Goal: Use online tool/utility

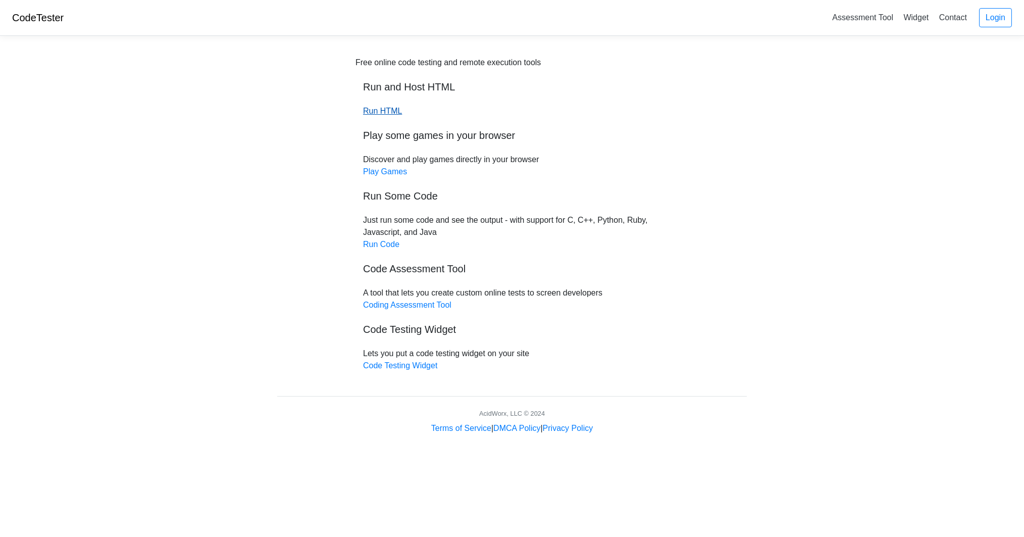
click at [394, 113] on link "Run HTML" at bounding box center [382, 111] width 39 height 9
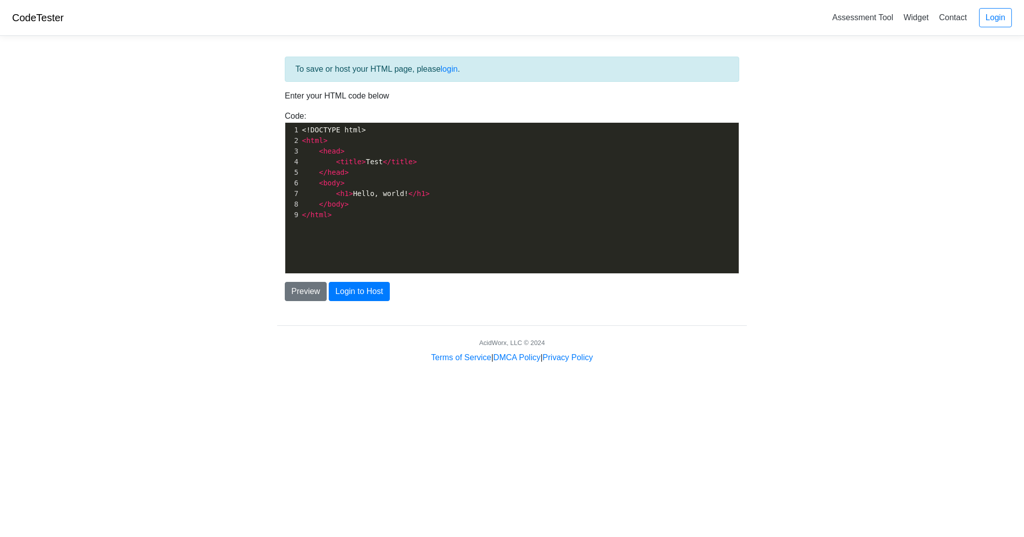
scroll to position [3, 0]
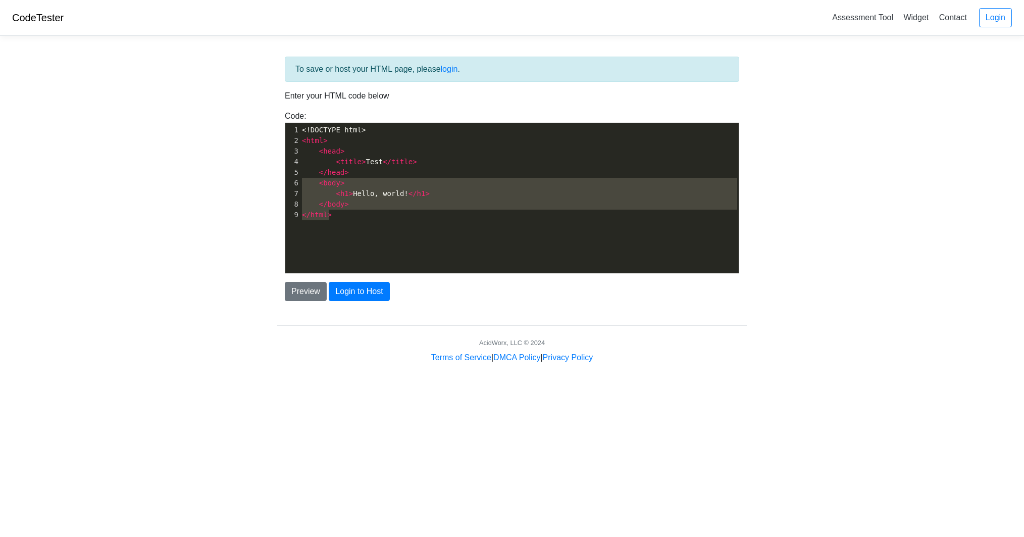
type textarea "<!DOCTYPE html> <html> <head> <title>Test</title> </head> <body> <h1>Hello, wor…"
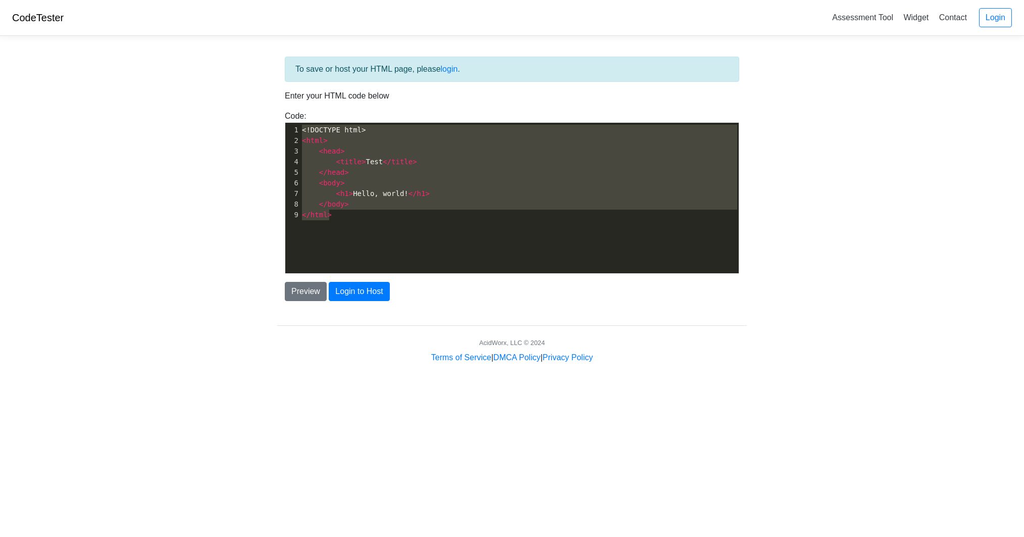
drag, startPoint x: 355, startPoint y: 222, endPoint x: 261, endPoint y: 125, distance: 135.0
click at [261, 125] on body "CodeTester Assessment Tool Widget Contact Login To save or host your HTML page,…" at bounding box center [512, 181] width 1024 height 363
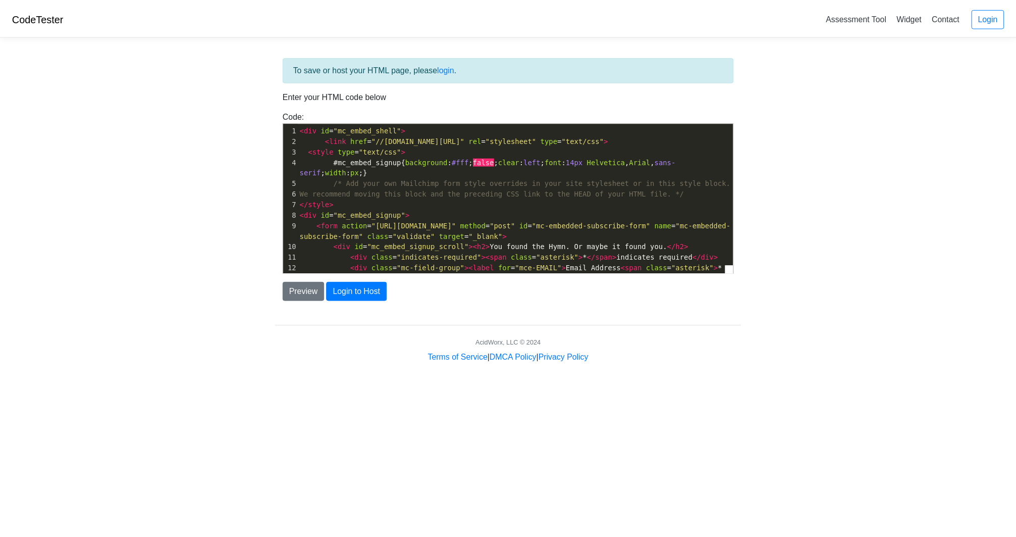
scroll to position [343, 0]
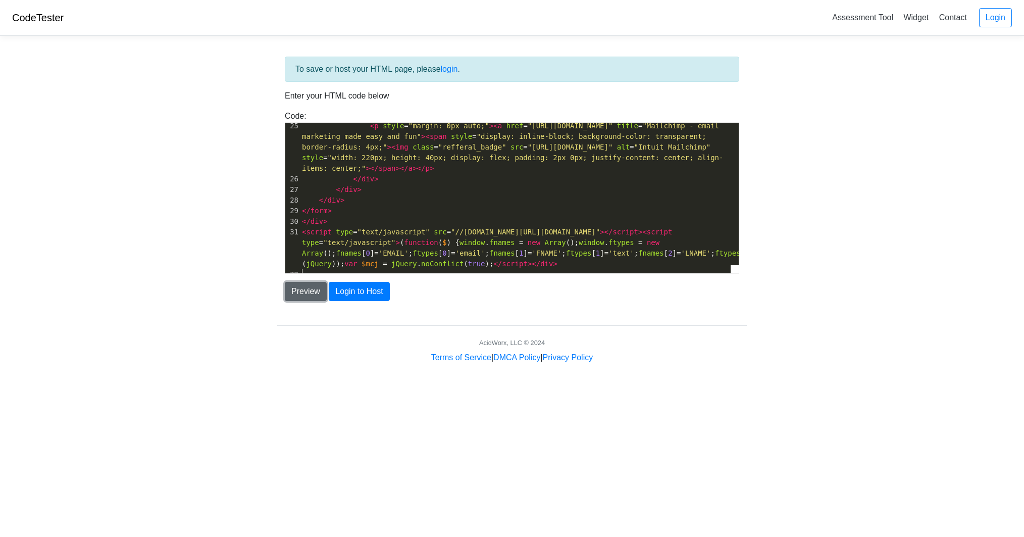
click at [311, 293] on button "Preview" at bounding box center [306, 291] width 42 height 19
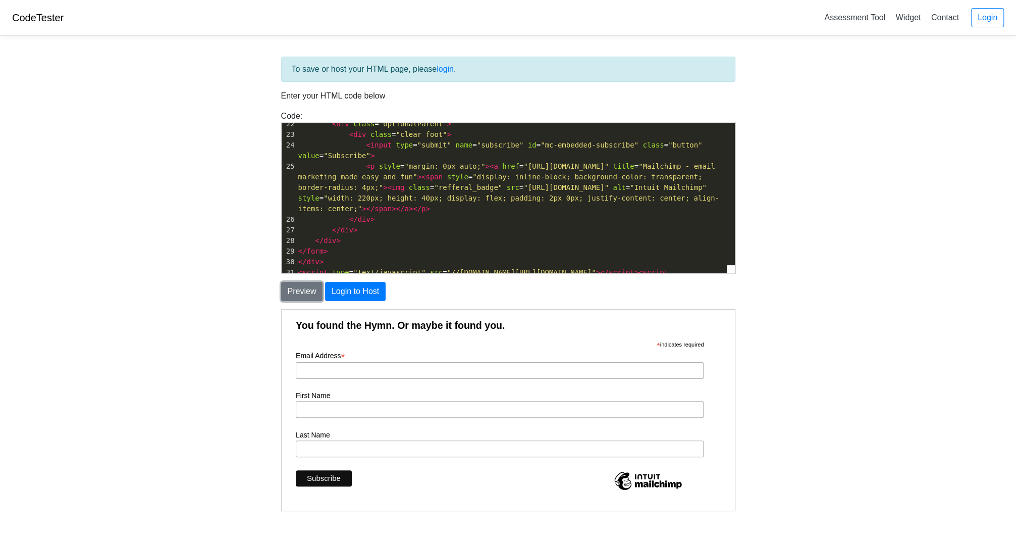
scroll to position [0, 0]
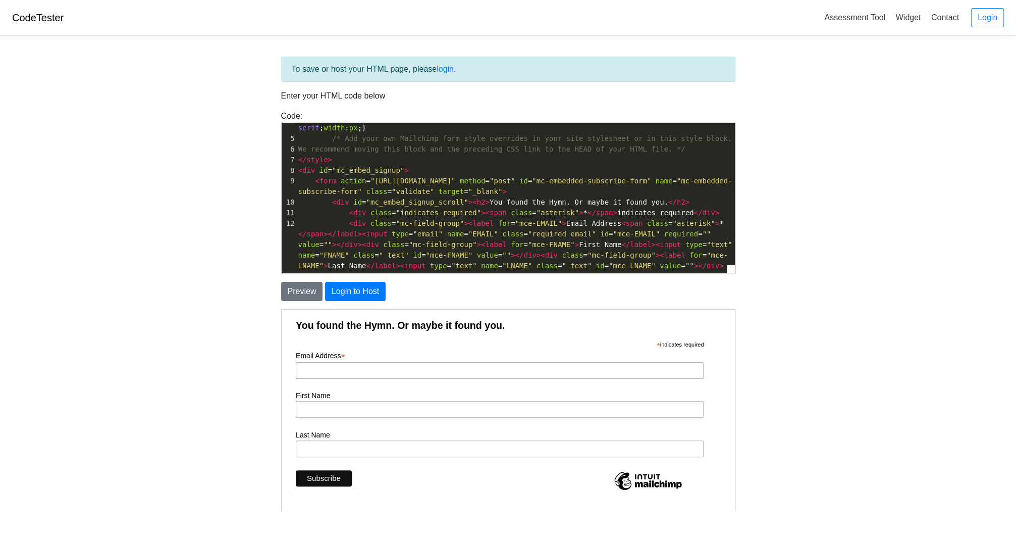
type textarea "<div id="mc_embed_shell"> <link href="//[DOMAIN_NAME][URL]" rel="stylesheet" ty…"
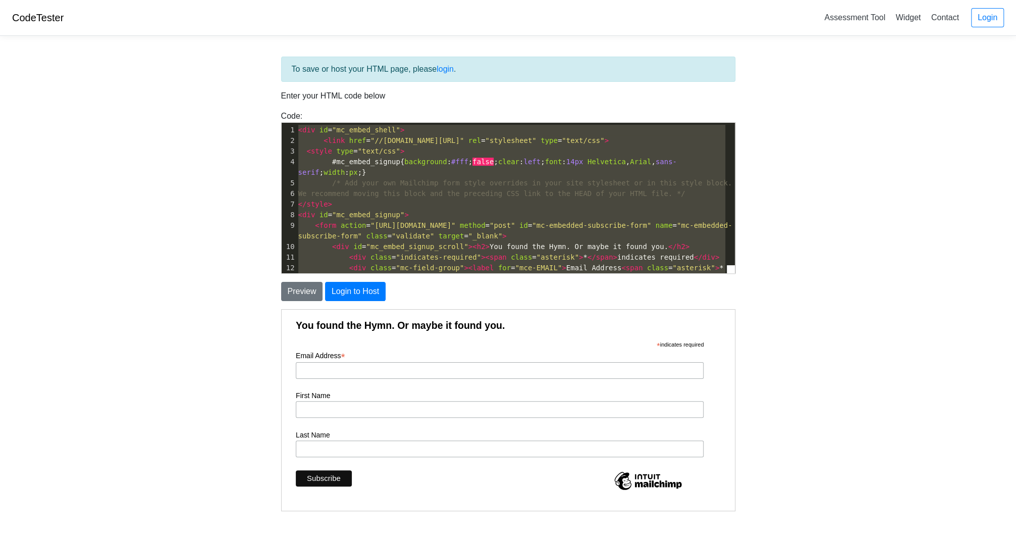
drag, startPoint x: 552, startPoint y: 257, endPoint x: 267, endPoint y: 83, distance: 334.3
click at [267, 83] on div "To save or host your HTML page, please login . Enter your HTML code below Code:…" at bounding box center [508, 310] width 485 height 533
